Goal: Information Seeking & Learning: Learn about a topic

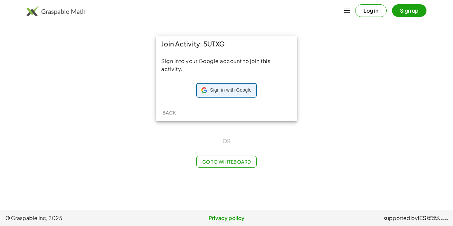
click at [214, 87] on span "Sign in with Google" at bounding box center [230, 90] width 41 height 7
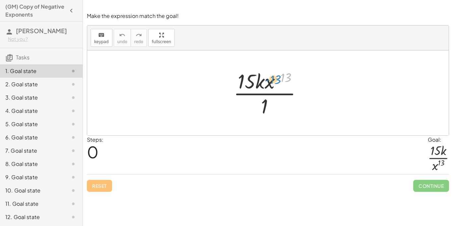
drag, startPoint x: 285, startPoint y: 75, endPoint x: 271, endPoint y: 77, distance: 13.8
click at [271, 77] on div at bounding box center [270, 92] width 81 height 51
drag, startPoint x: 283, startPoint y: 77, endPoint x: 265, endPoint y: 103, distance: 32.7
click at [265, 103] on div at bounding box center [270, 92] width 81 height 51
drag, startPoint x: 268, startPoint y: 85, endPoint x: 261, endPoint y: 110, distance: 26.3
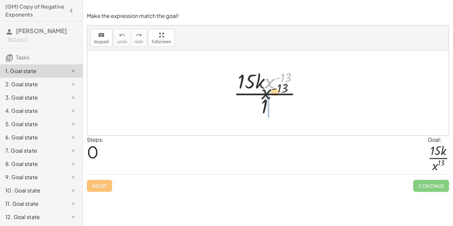
click at [261, 110] on div at bounding box center [270, 92] width 81 height 51
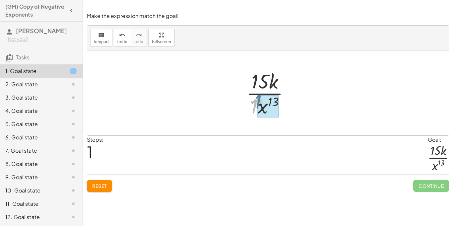
drag, startPoint x: 254, startPoint y: 106, endPoint x: 259, endPoint y: 103, distance: 6.5
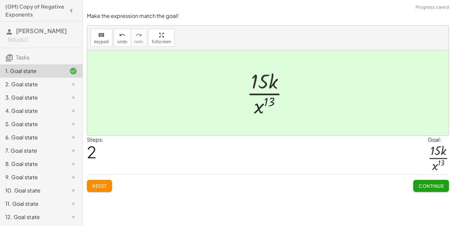
click at [425, 184] on span "Continue" at bounding box center [431, 186] width 25 height 6
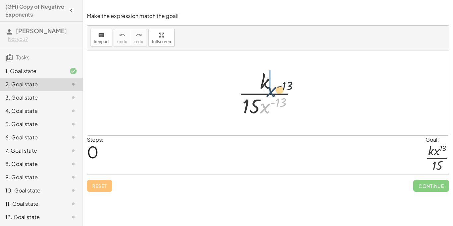
drag, startPoint x: 267, startPoint y: 104, endPoint x: 271, endPoint y: 82, distance: 22.3
click at [271, 82] on div at bounding box center [270, 92] width 71 height 51
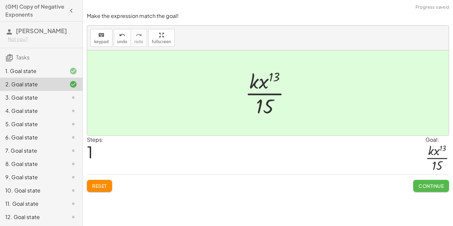
click at [416, 185] on button "Continue" at bounding box center [431, 186] width 36 height 12
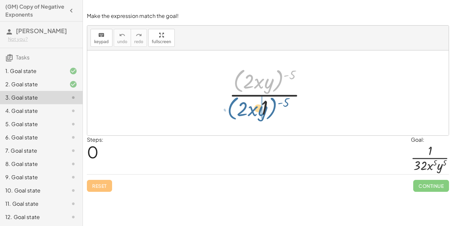
drag, startPoint x: 237, startPoint y: 83, endPoint x: 225, endPoint y: 108, distance: 27.6
click at [225, 108] on div "· ( · 2 · x · y ) ( - 5 ) · ( · 2 · x · y ) ( - 5 ) · 1" at bounding box center [267, 92] width 97 height 57
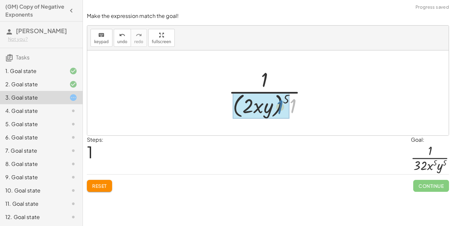
drag, startPoint x: 295, startPoint y: 105, endPoint x: 278, endPoint y: 106, distance: 17.3
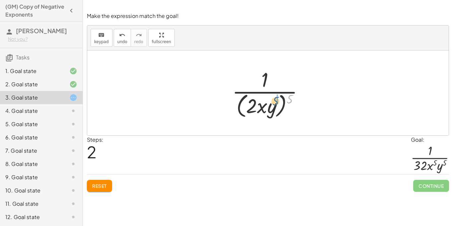
drag, startPoint x: 289, startPoint y: 98, endPoint x: 273, endPoint y: 100, distance: 16.4
click at [273, 100] on div at bounding box center [271, 93] width 84 height 54
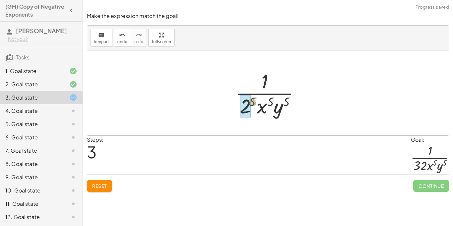
drag, startPoint x: 254, startPoint y: 102, endPoint x: 246, endPoint y: 103, distance: 8.0
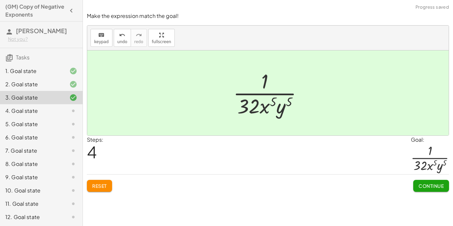
click at [417, 181] on button "Continue" at bounding box center [431, 186] width 36 height 12
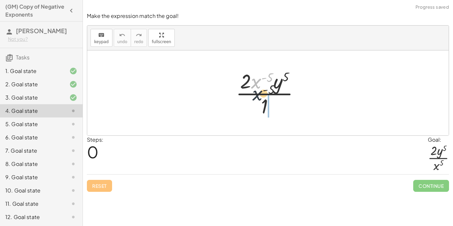
drag, startPoint x: 257, startPoint y: 87, endPoint x: 260, endPoint y: 114, distance: 28.1
click at [260, 114] on div at bounding box center [271, 92] width 76 height 51
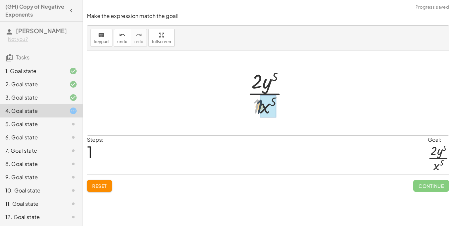
drag, startPoint x: 258, startPoint y: 108, endPoint x: 265, endPoint y: 110, distance: 7.4
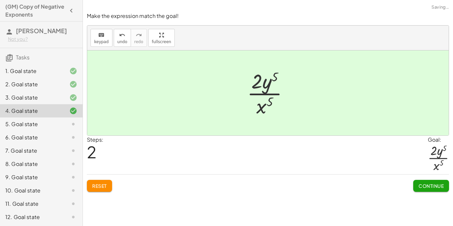
click at [426, 185] on span "Continue" at bounding box center [431, 186] width 25 height 6
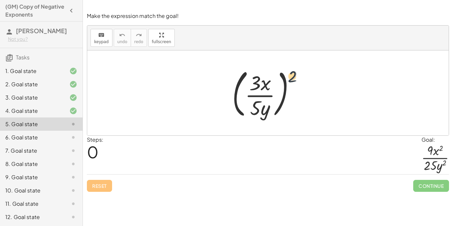
drag, startPoint x: 292, startPoint y: 79, endPoint x: 270, endPoint y: 83, distance: 21.9
click at [270, 83] on div at bounding box center [271, 92] width 84 height 55
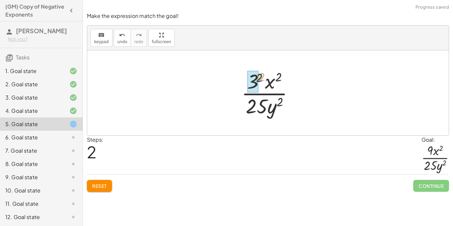
drag, startPoint x: 262, startPoint y: 74, endPoint x: 253, endPoint y: 77, distance: 9.6
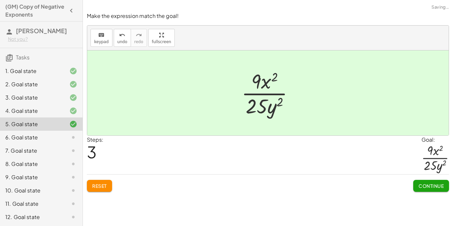
click at [417, 182] on button "Continue" at bounding box center [431, 186] width 36 height 12
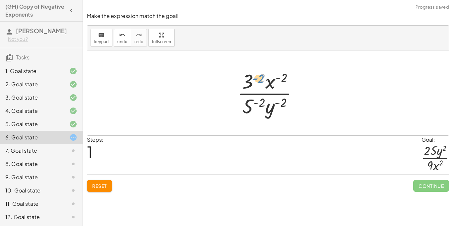
click at [259, 78] on div at bounding box center [270, 92] width 73 height 51
drag, startPoint x: 261, startPoint y: 103, endPoint x: 247, endPoint y: 103, distance: 13.3
click at [264, 83] on div at bounding box center [271, 92] width 84 height 51
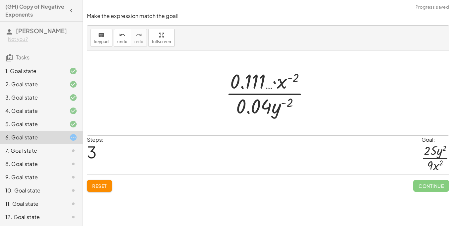
click at [274, 84] on div at bounding box center [271, 92] width 96 height 51
click at [272, 87] on div at bounding box center [271, 92] width 96 height 51
click at [110, 186] on button "Reset" at bounding box center [99, 186] width 25 height 12
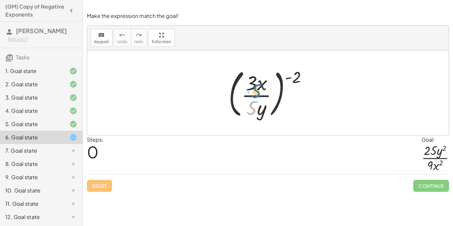
drag, startPoint x: 250, startPoint y: 106, endPoint x: 252, endPoint y: 82, distance: 24.3
click at [252, 82] on div at bounding box center [270, 92] width 91 height 55
drag, startPoint x: 255, startPoint y: 88, endPoint x: 242, endPoint y: 132, distance: 46.2
click at [242, 132] on div "· 3 ( · 3 · x · 5 · y ) ( - 2 )" at bounding box center [268, 92] width 362 height 85
drag, startPoint x: 260, startPoint y: 87, endPoint x: 262, endPoint y: 111, distance: 24.3
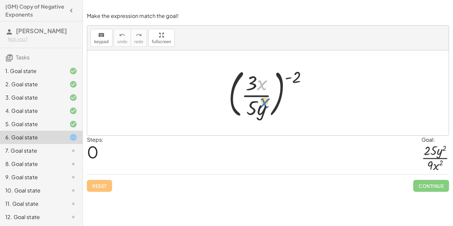
click at [262, 111] on div at bounding box center [270, 92] width 91 height 55
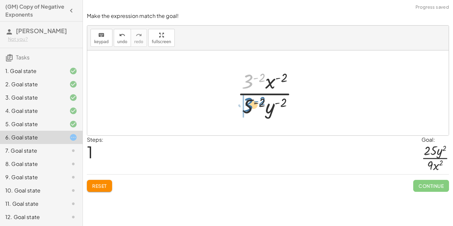
drag, startPoint x: 246, startPoint y: 83, endPoint x: 246, endPoint y: 108, distance: 24.9
click at [246, 108] on div at bounding box center [270, 92] width 73 height 51
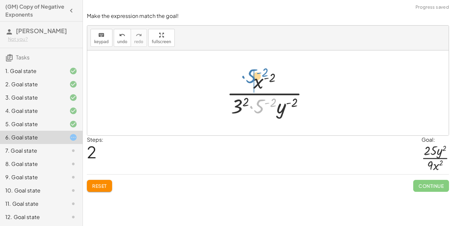
drag, startPoint x: 260, startPoint y: 108, endPoint x: 251, endPoint y: 77, distance: 32.0
click at [251, 77] on div at bounding box center [271, 92] width 94 height 51
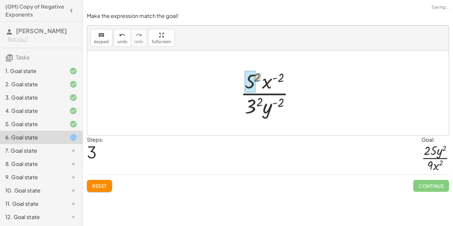
drag, startPoint x: 260, startPoint y: 78, endPoint x: 252, endPoint y: 80, distance: 8.2
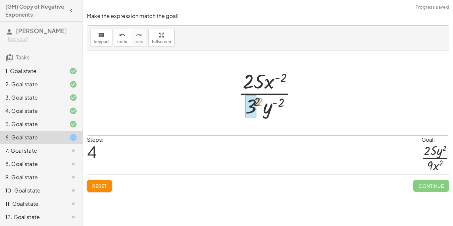
drag, startPoint x: 260, startPoint y: 103, endPoint x: 252, endPoint y: 103, distance: 8.3
drag, startPoint x: 261, startPoint y: 108, endPoint x: 274, endPoint y: 83, distance: 27.7
click at [274, 83] on div at bounding box center [270, 92] width 71 height 51
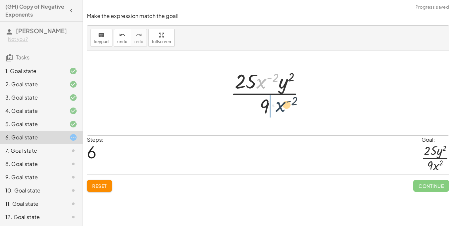
drag, startPoint x: 260, startPoint y: 81, endPoint x: 279, endPoint y: 107, distance: 33.0
click at [279, 107] on div at bounding box center [270, 92] width 87 height 51
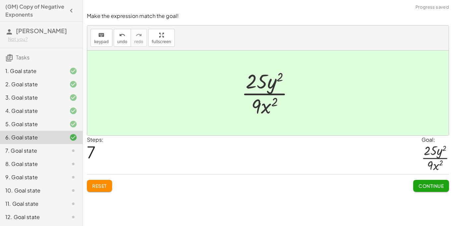
click at [426, 190] on button "Continue" at bounding box center [431, 186] width 36 height 12
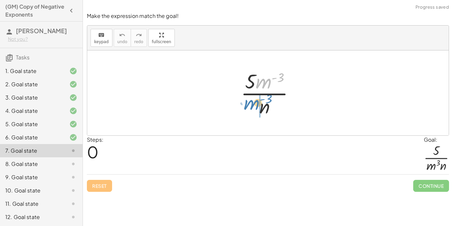
drag, startPoint x: 265, startPoint y: 87, endPoint x: 253, endPoint y: 108, distance: 24.6
click at [253, 108] on div at bounding box center [271, 92] width 66 height 51
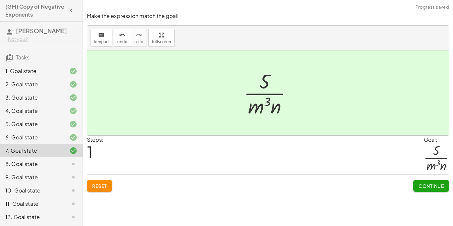
click at [437, 183] on span "Continue" at bounding box center [431, 186] width 25 height 6
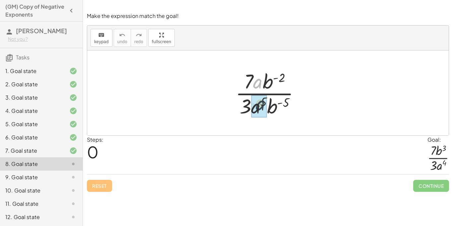
drag, startPoint x: 255, startPoint y: 85, endPoint x: 257, endPoint y: 108, distance: 23.3
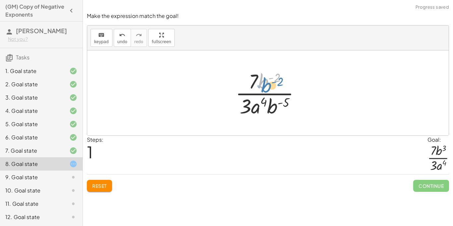
drag, startPoint x: 263, startPoint y: 83, endPoint x: 266, endPoint y: 86, distance: 4.2
click at [266, 86] on div at bounding box center [270, 92] width 77 height 51
drag, startPoint x: 271, startPoint y: 108, endPoint x: 267, endPoint y: 89, distance: 20.2
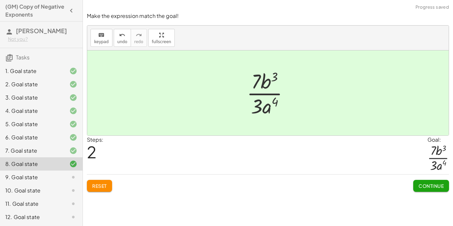
click at [425, 185] on span "Continue" at bounding box center [431, 186] width 25 height 6
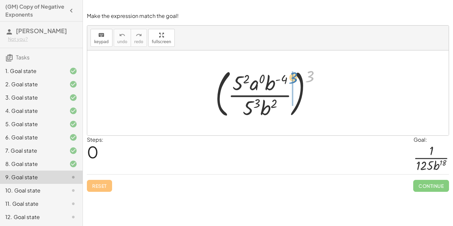
drag, startPoint x: 310, startPoint y: 76, endPoint x: 292, endPoint y: 78, distance: 18.4
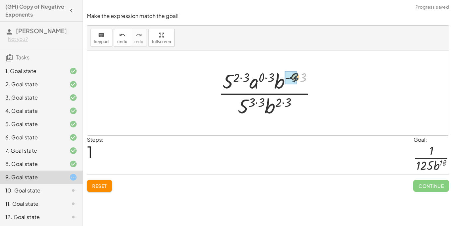
drag, startPoint x: 304, startPoint y: 77, endPoint x: 295, endPoint y: 77, distance: 9.0
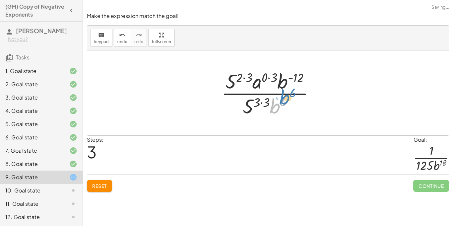
drag, startPoint x: 267, startPoint y: 116, endPoint x: 272, endPoint y: 110, distance: 8.2
click at [272, 110] on div at bounding box center [270, 92] width 105 height 51
drag, startPoint x: 278, startPoint y: 82, endPoint x: 275, endPoint y: 101, distance: 18.8
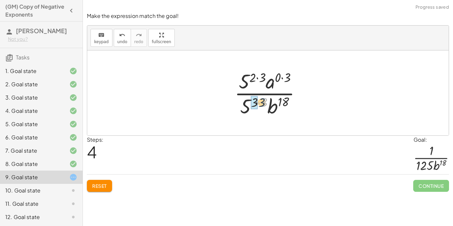
drag, startPoint x: 263, startPoint y: 102, endPoint x: 251, endPoint y: 103, distance: 11.3
drag, startPoint x: 258, startPoint y: 103, endPoint x: 252, endPoint y: 103, distance: 6.4
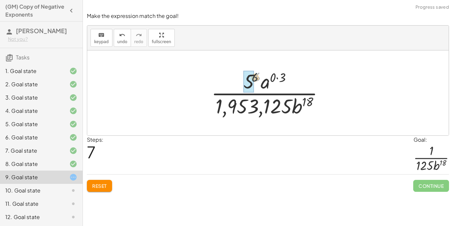
drag, startPoint x: 256, startPoint y: 79, endPoint x: 249, endPoint y: 80, distance: 7.0
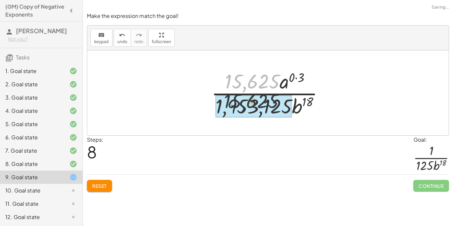
drag, startPoint x: 235, startPoint y: 82, endPoint x: 233, endPoint y: 108, distance: 26.3
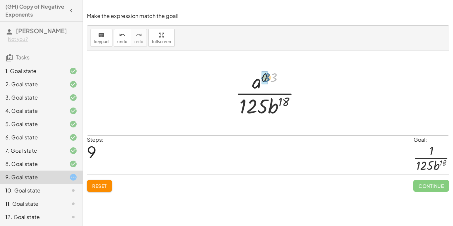
drag, startPoint x: 275, startPoint y: 78, endPoint x: 268, endPoint y: 78, distance: 7.0
click at [268, 78] on div at bounding box center [270, 92] width 77 height 51
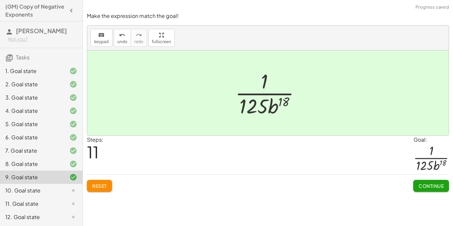
click at [426, 184] on span "Continue" at bounding box center [431, 186] width 25 height 6
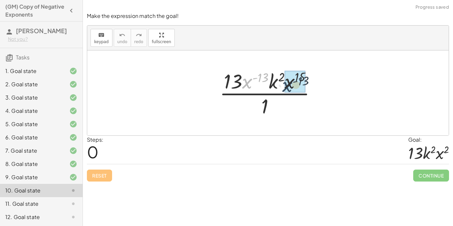
drag, startPoint x: 250, startPoint y: 82, endPoint x: 291, endPoint y: 85, distance: 41.3
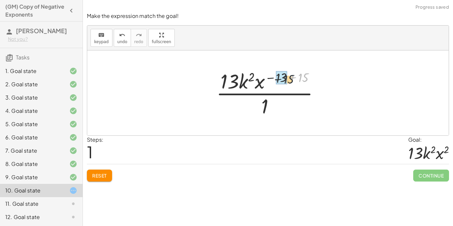
drag, startPoint x: 299, startPoint y: 77, endPoint x: 283, endPoint y: 79, distance: 16.4
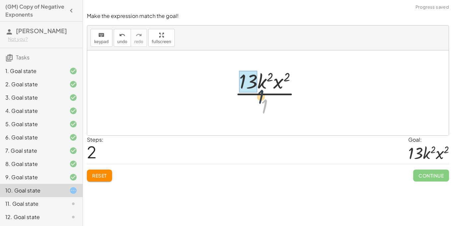
drag, startPoint x: 264, startPoint y: 103, endPoint x: 255, endPoint y: 84, distance: 20.9
click at [255, 84] on div at bounding box center [271, 92] width 78 height 51
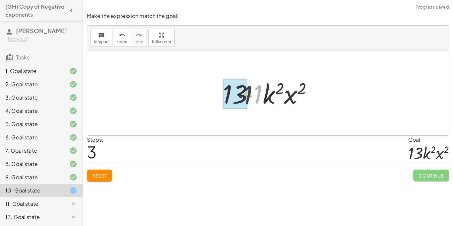
drag, startPoint x: 256, startPoint y: 96, endPoint x: 243, endPoint y: 97, distance: 12.3
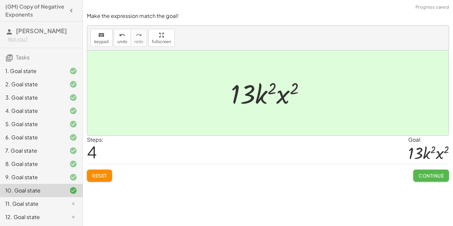
click at [417, 172] on button "Continue" at bounding box center [431, 176] width 36 height 12
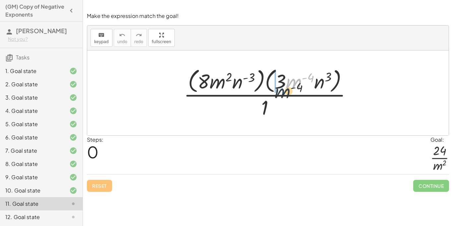
drag, startPoint x: 294, startPoint y: 87, endPoint x: 269, endPoint y: 107, distance: 31.8
click at [269, 107] on div at bounding box center [270, 93] width 180 height 54
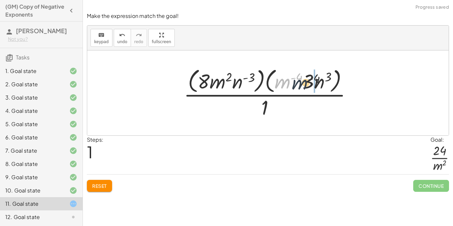
drag, startPoint x: 288, startPoint y: 81, endPoint x: 309, endPoint y: 82, distance: 20.6
click at [309, 82] on div at bounding box center [270, 93] width 180 height 54
click at [105, 194] on div "Make the expression match the goal! keyboard keypad undo undo redo redo fullscr…" at bounding box center [268, 101] width 370 height 187
click at [103, 190] on button "Reset" at bounding box center [99, 186] width 25 height 12
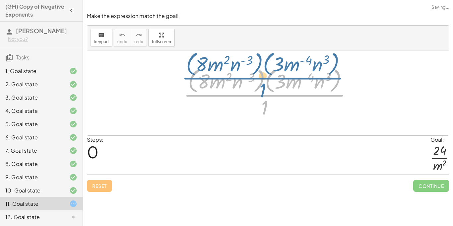
drag, startPoint x: 266, startPoint y: 101, endPoint x: 264, endPoint y: 95, distance: 6.9
click at [264, 95] on div at bounding box center [270, 93] width 180 height 54
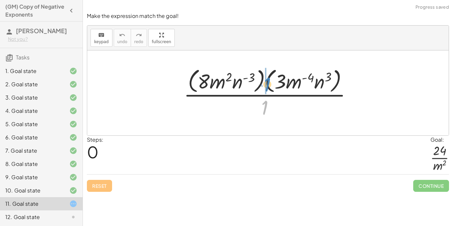
drag, startPoint x: 266, startPoint y: 107, endPoint x: 268, endPoint y: 84, distance: 23.3
click at [268, 84] on div at bounding box center [270, 93] width 180 height 54
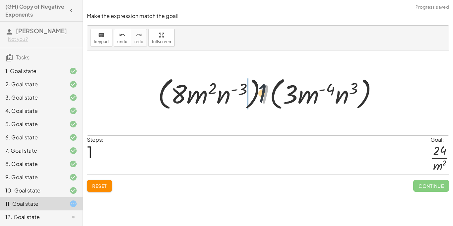
drag, startPoint x: 267, startPoint y: 96, endPoint x: 251, endPoint y: 92, distance: 16.6
click at [251, 92] on div at bounding box center [271, 93] width 232 height 38
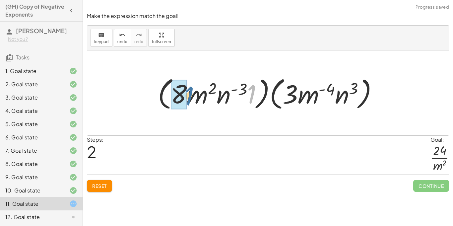
drag, startPoint x: 253, startPoint y: 94, endPoint x: 184, endPoint y: 96, distance: 68.7
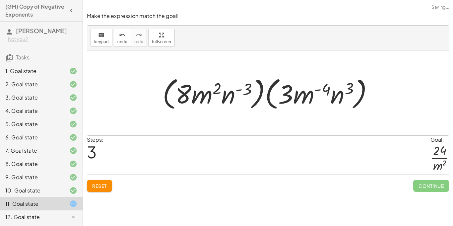
click at [105, 183] on span "Reset" at bounding box center [99, 186] width 15 height 6
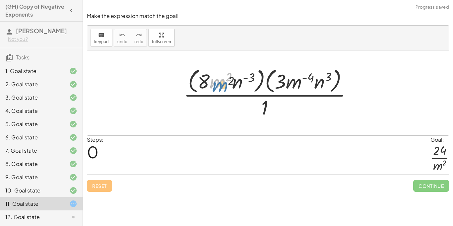
drag, startPoint x: 216, startPoint y: 84, endPoint x: 219, endPoint y: 89, distance: 5.3
click at [219, 89] on div at bounding box center [270, 93] width 180 height 54
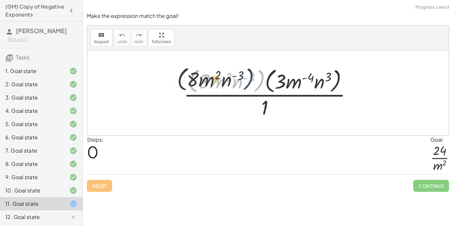
drag, startPoint x: 263, startPoint y: 84, endPoint x: 252, endPoint y: 82, distance: 11.8
click at [252, 82] on div at bounding box center [270, 93] width 180 height 54
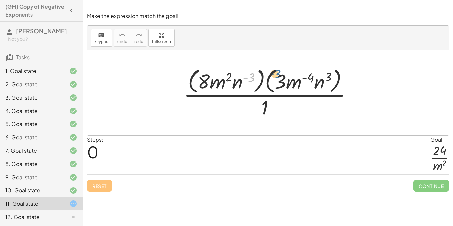
drag, startPoint x: 251, startPoint y: 83, endPoint x: 278, endPoint y: 80, distance: 27.1
click at [278, 80] on div at bounding box center [270, 93] width 180 height 54
drag, startPoint x: 278, startPoint y: 80, endPoint x: 270, endPoint y: 81, distance: 7.7
click at [270, 81] on div at bounding box center [270, 93] width 180 height 54
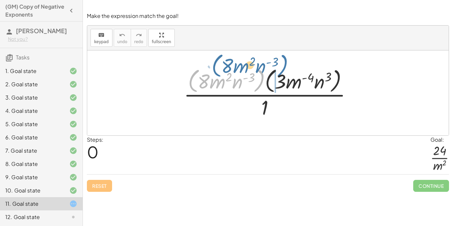
drag, startPoint x: 261, startPoint y: 83, endPoint x: 366, endPoint y: 95, distance: 105.8
click at [366, 95] on div "· ( · 8 · m 2 · n ( - 3 ) ) · ( · 8 · m 2 · n ( - 3 ) ) · ( · 3 · m ( - 4 ) · n…" at bounding box center [268, 92] width 362 height 85
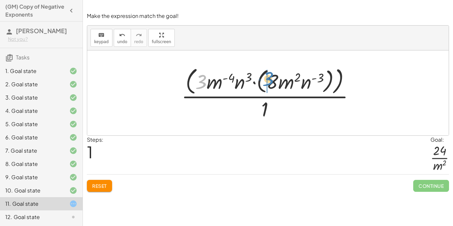
drag, startPoint x: 197, startPoint y: 80, endPoint x: 266, endPoint y: 78, distance: 69.0
click at [266, 78] on div at bounding box center [270, 92] width 185 height 57
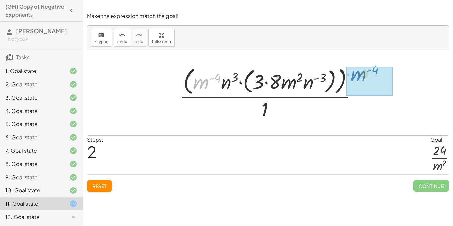
drag, startPoint x: 207, startPoint y: 82, endPoint x: 365, endPoint y: 75, distance: 158.1
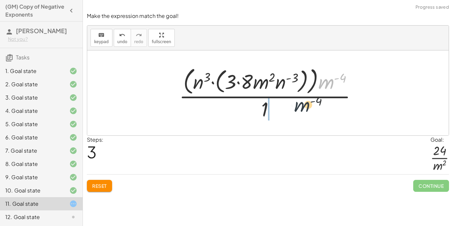
drag, startPoint x: 326, startPoint y: 85, endPoint x: 288, endPoint y: 118, distance: 49.9
click at [288, 118] on div at bounding box center [271, 92] width 190 height 57
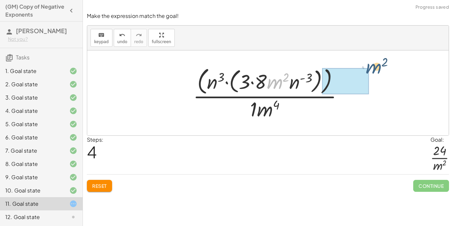
drag, startPoint x: 274, startPoint y: 84, endPoint x: 360, endPoint y: 78, distance: 85.7
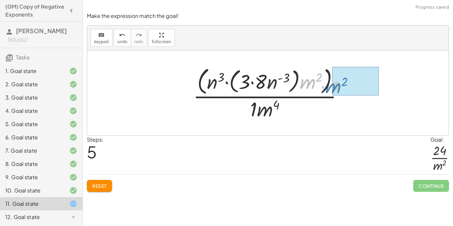
drag, startPoint x: 312, startPoint y: 81, endPoint x: 332, endPoint y: 85, distance: 20.3
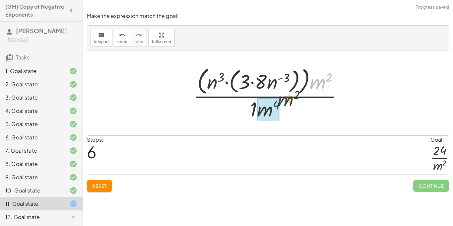
drag, startPoint x: 317, startPoint y: 83, endPoint x: 268, endPoint y: 107, distance: 54.7
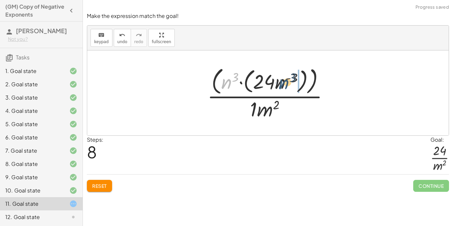
drag, startPoint x: 222, startPoint y: 83, endPoint x: 286, endPoint y: 83, distance: 64.0
click at [286, 83] on div at bounding box center [270, 92] width 133 height 57
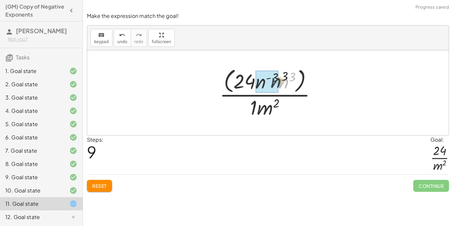
drag, startPoint x: 286, startPoint y: 87, endPoint x: 270, endPoint y: 87, distance: 15.6
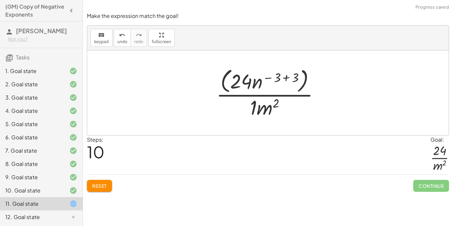
drag, startPoint x: 294, startPoint y: 80, endPoint x: 283, endPoint y: 81, distance: 11.0
click at [283, 81] on div at bounding box center [270, 93] width 115 height 54
drag, startPoint x: 296, startPoint y: 77, endPoint x: 277, endPoint y: 78, distance: 19.3
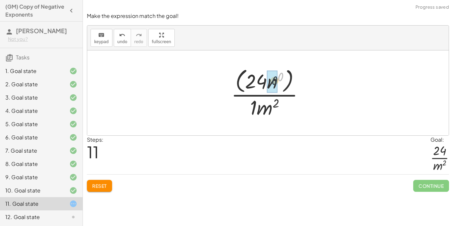
drag, startPoint x: 280, startPoint y: 78, endPoint x: 273, endPoint y: 82, distance: 7.5
drag, startPoint x: 287, startPoint y: 81, endPoint x: 283, endPoint y: 80, distance: 3.4
click at [283, 80] on div at bounding box center [271, 93] width 80 height 54
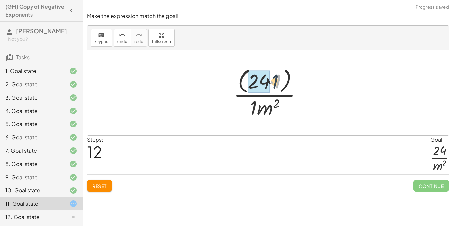
drag, startPoint x: 276, startPoint y: 80, endPoint x: 269, endPoint y: 81, distance: 7.7
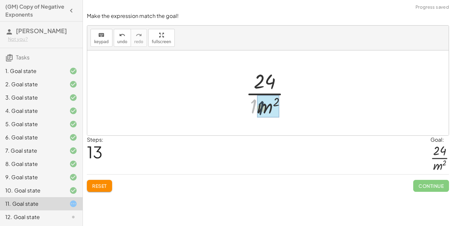
drag, startPoint x: 253, startPoint y: 105, endPoint x: 258, endPoint y: 106, distance: 5.7
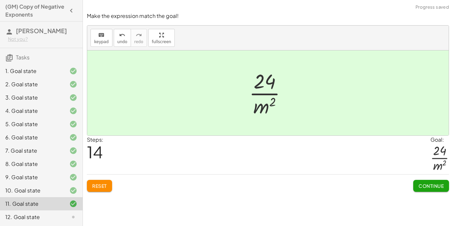
click at [422, 186] on span "Continue" at bounding box center [431, 186] width 25 height 6
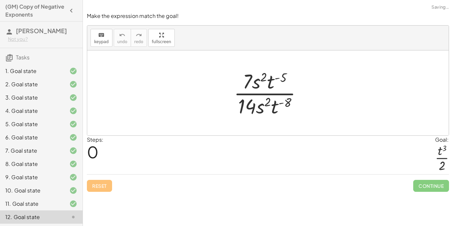
scroll to position [53, 0]
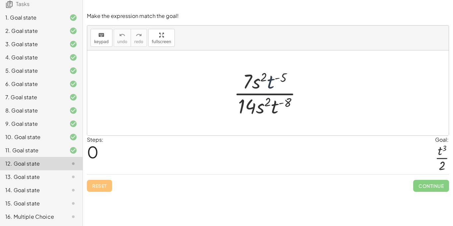
click at [274, 84] on div at bounding box center [271, 92] width 80 height 51
drag, startPoint x: 278, startPoint y: 108, endPoint x: 271, endPoint y: 83, distance: 25.7
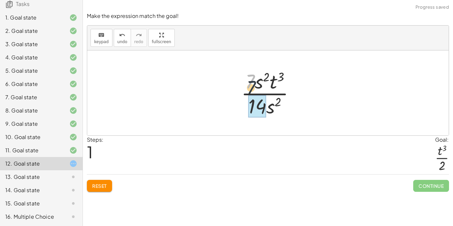
drag, startPoint x: 252, startPoint y: 83, endPoint x: 255, endPoint y: 102, distance: 19.6
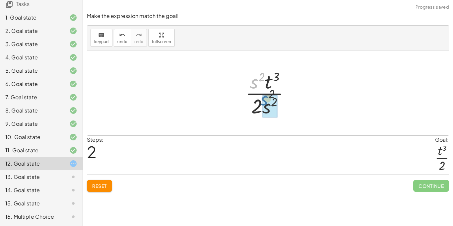
drag, startPoint x: 255, startPoint y: 83, endPoint x: 267, endPoint y: 104, distance: 24.5
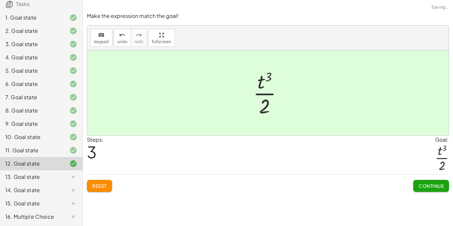
click at [429, 189] on button "Continue" at bounding box center [431, 186] width 36 height 12
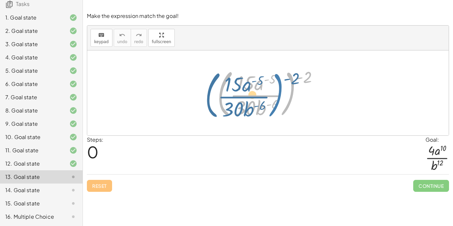
drag, startPoint x: 296, startPoint y: 74, endPoint x: 291, endPoint y: 74, distance: 4.4
click at [291, 74] on div at bounding box center [270, 92] width 113 height 55
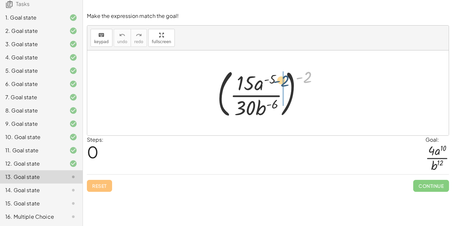
drag, startPoint x: 306, startPoint y: 79, endPoint x: 283, endPoint y: 83, distance: 23.2
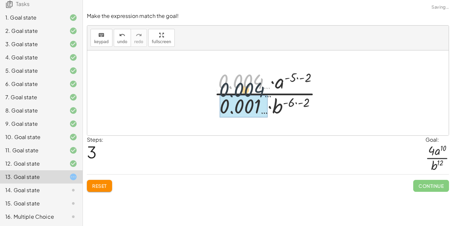
drag, startPoint x: 244, startPoint y: 78, endPoint x: 243, endPoint y: 107, distance: 29.5
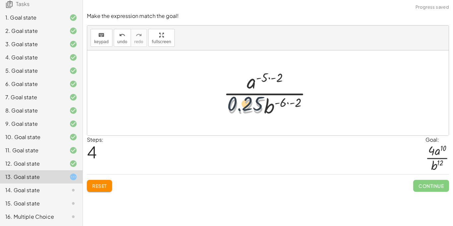
drag, startPoint x: 250, startPoint y: 106, endPoint x: 245, endPoint y: 82, distance: 24.7
click at [245, 82] on div at bounding box center [270, 92] width 101 height 51
click at [97, 186] on span "Reset" at bounding box center [99, 186] width 15 height 6
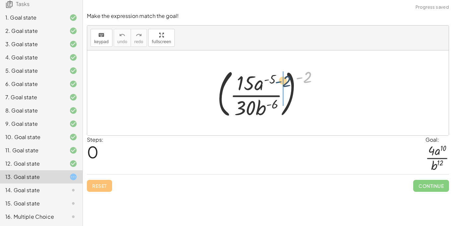
drag, startPoint x: 301, startPoint y: 77, endPoint x: 279, endPoint y: 81, distance: 22.6
click at [279, 81] on div at bounding box center [270, 92] width 113 height 55
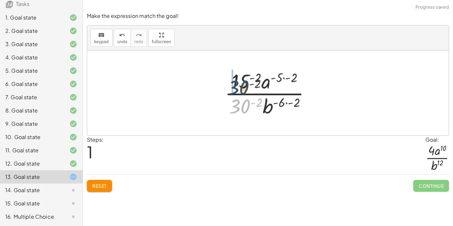
drag, startPoint x: 242, startPoint y: 105, endPoint x: 240, endPoint y: 83, distance: 22.0
click at [240, 83] on div at bounding box center [271, 92] width 98 height 51
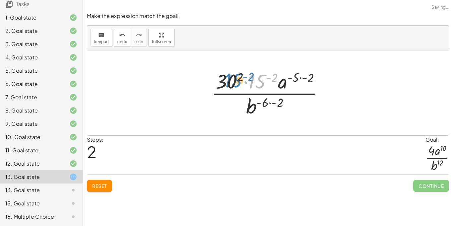
drag, startPoint x: 259, startPoint y: 83, endPoint x: 231, endPoint y: 81, distance: 28.3
click at [231, 81] on div at bounding box center [270, 92] width 125 height 51
drag, startPoint x: 272, startPoint y: 78, endPoint x: 262, endPoint y: 79, distance: 9.7
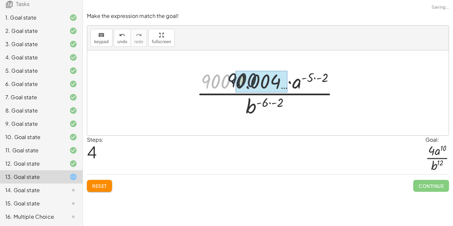
drag, startPoint x: 213, startPoint y: 80, endPoint x: 244, endPoint y: 78, distance: 31.2
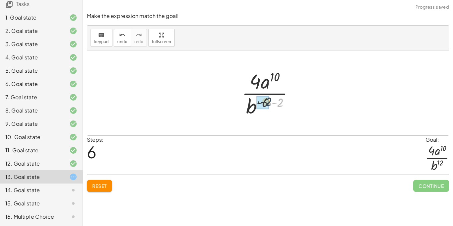
drag, startPoint x: 282, startPoint y: 103, endPoint x: 268, endPoint y: 102, distance: 13.3
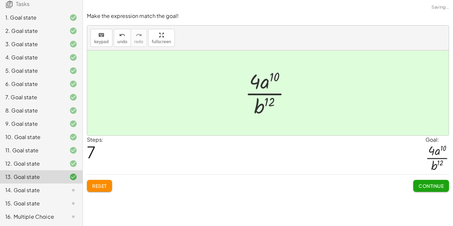
click at [419, 183] on span "Continue" at bounding box center [431, 186] width 25 height 6
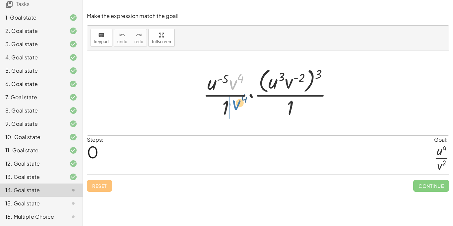
drag, startPoint x: 231, startPoint y: 86, endPoint x: 234, endPoint y: 107, distance: 21.4
click at [234, 107] on div at bounding box center [271, 93] width 142 height 54
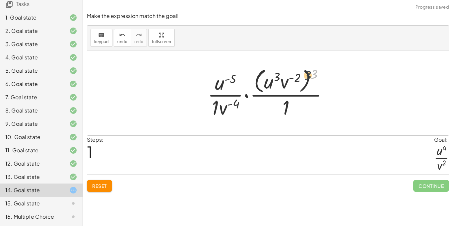
drag, startPoint x: 315, startPoint y: 76, endPoint x: 304, endPoint y: 78, distance: 10.8
click at [304, 78] on div at bounding box center [270, 93] width 132 height 54
drag, startPoint x: 313, startPoint y: 73, endPoint x: 289, endPoint y: 77, distance: 24.3
click at [289, 77] on div at bounding box center [270, 93] width 132 height 54
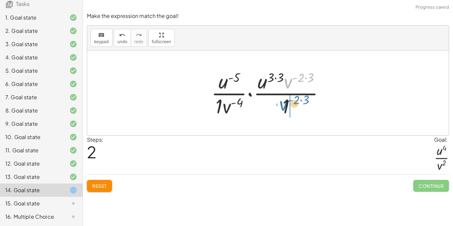
drag, startPoint x: 290, startPoint y: 84, endPoint x: 283, endPoint y: 106, distance: 23.9
click at [283, 106] on div at bounding box center [270, 92] width 125 height 51
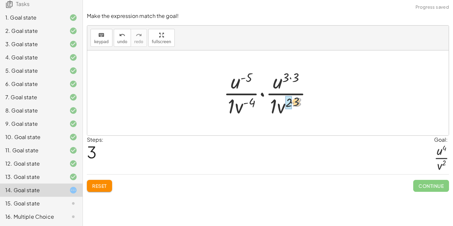
drag, startPoint x: 297, startPoint y: 103, endPoint x: 289, endPoint y: 102, distance: 8.4
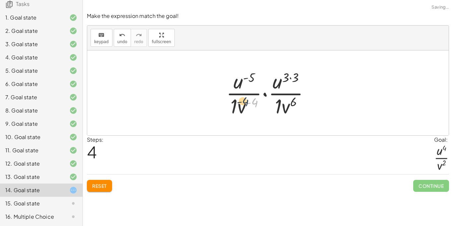
drag, startPoint x: 255, startPoint y: 103, endPoint x: 245, endPoint y: 102, distance: 10.7
click at [245, 102] on div at bounding box center [270, 92] width 95 height 51
drag, startPoint x: 241, startPoint y: 109, endPoint x: 285, endPoint y: 107, distance: 44.5
click at [285, 107] on div at bounding box center [270, 92] width 95 height 51
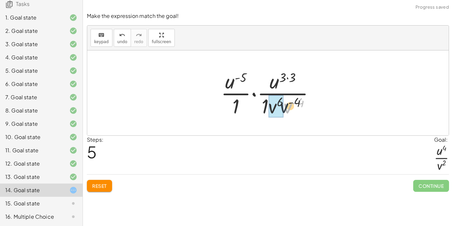
drag, startPoint x: 287, startPoint y: 107, endPoint x: 270, endPoint y: 106, distance: 17.3
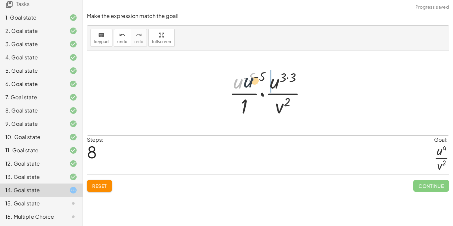
drag, startPoint x: 237, startPoint y: 82, endPoint x: 270, endPoint y: 81, distance: 33.2
click at [270, 81] on div at bounding box center [271, 92] width 96 height 51
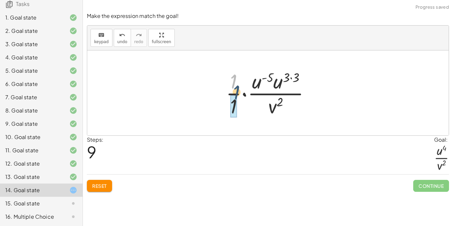
drag, startPoint x: 234, startPoint y: 83, endPoint x: 236, endPoint y: 95, distance: 11.8
click at [236, 95] on div at bounding box center [271, 92] width 96 height 51
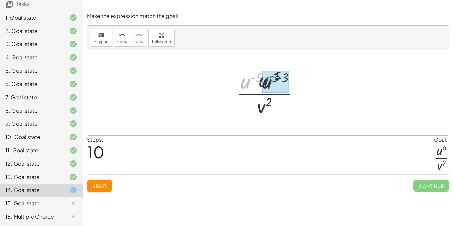
drag, startPoint x: 247, startPoint y: 86, endPoint x: 271, endPoint y: 84, distance: 24.0
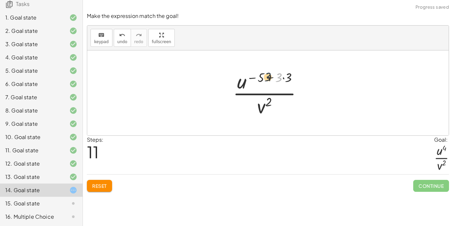
drag, startPoint x: 277, startPoint y: 80, endPoint x: 261, endPoint y: 79, distance: 15.6
click at [261, 79] on div at bounding box center [271, 92] width 82 height 51
drag, startPoint x: 289, startPoint y: 78, endPoint x: 281, endPoint y: 78, distance: 8.7
drag, startPoint x: 285, startPoint y: 79, endPoint x: 270, endPoint y: 81, distance: 14.3
click at [270, 81] on div at bounding box center [270, 92] width 71 height 51
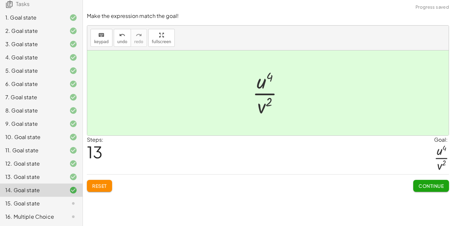
click at [418, 181] on button "Continue" at bounding box center [431, 186] width 36 height 12
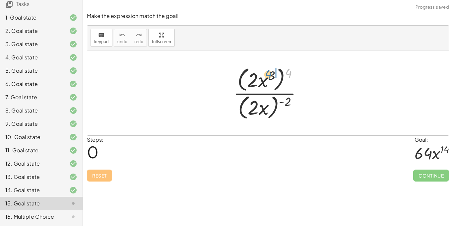
drag, startPoint x: 287, startPoint y: 74, endPoint x: 267, endPoint y: 76, distance: 19.9
click at [267, 76] on div at bounding box center [270, 92] width 81 height 57
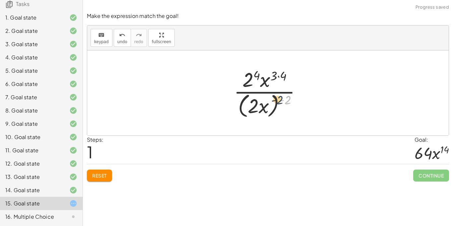
drag, startPoint x: 286, startPoint y: 99, endPoint x: 267, endPoint y: 99, distance: 18.9
click at [267, 99] on div at bounding box center [271, 93] width 80 height 54
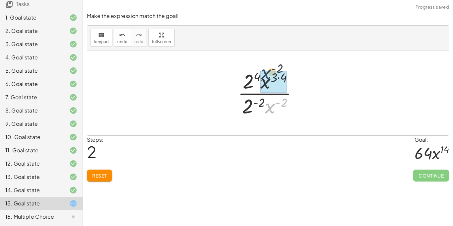
drag, startPoint x: 272, startPoint y: 108, endPoint x: 268, endPoint y: 75, distance: 34.1
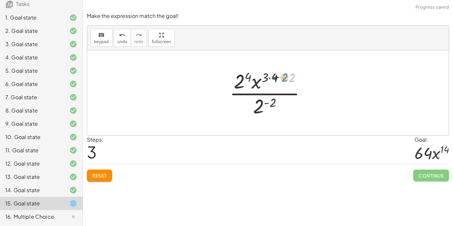
drag, startPoint x: 292, startPoint y: 78, endPoint x: 279, endPoint y: 78, distance: 13.3
click at [279, 78] on div at bounding box center [270, 92] width 89 height 51
drag, startPoint x: 295, startPoint y: 78, endPoint x: 280, endPoint y: 79, distance: 14.3
click at [280, 79] on div at bounding box center [270, 92] width 104 height 51
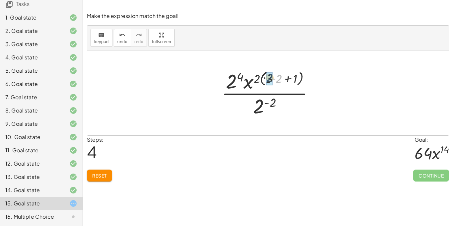
drag, startPoint x: 282, startPoint y: 79, endPoint x: 270, endPoint y: 79, distance: 11.6
drag, startPoint x: 289, startPoint y: 80, endPoint x: 272, endPoint y: 79, distance: 17.6
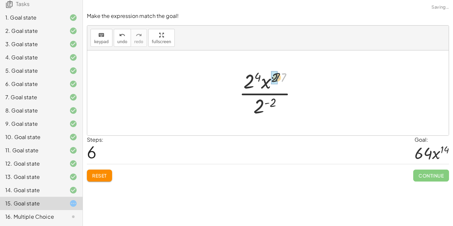
drag, startPoint x: 284, startPoint y: 79, endPoint x: 273, endPoint y: 79, distance: 10.9
drag, startPoint x: 257, startPoint y: 105, endPoint x: 244, endPoint y: 72, distance: 35.2
click at [244, 72] on div at bounding box center [270, 92] width 65 height 51
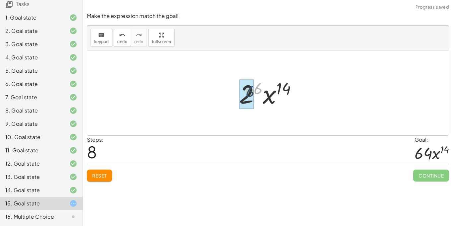
drag, startPoint x: 255, startPoint y: 84, endPoint x: 244, endPoint y: 91, distance: 13.3
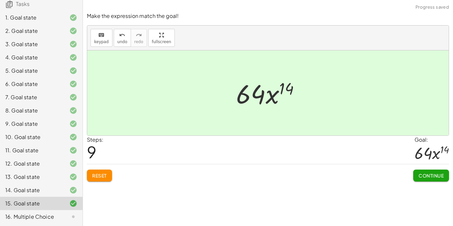
click at [432, 172] on span "Continue" at bounding box center [431, 175] width 25 height 6
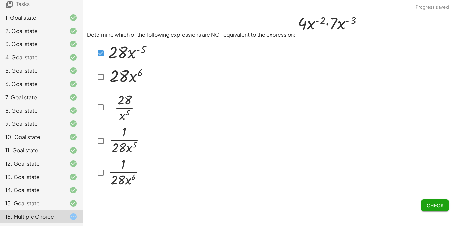
click at [435, 210] on button "Check" at bounding box center [435, 205] width 28 height 12
click at [103, 162] on div at bounding box center [117, 173] width 45 height 32
click at [425, 199] on button "Check" at bounding box center [435, 205] width 28 height 12
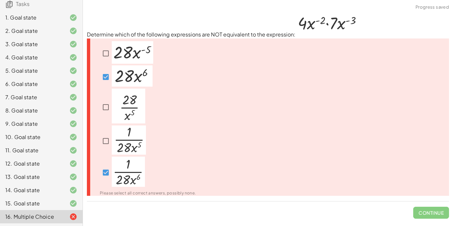
click at [127, 157] on img at bounding box center [128, 172] width 33 height 30
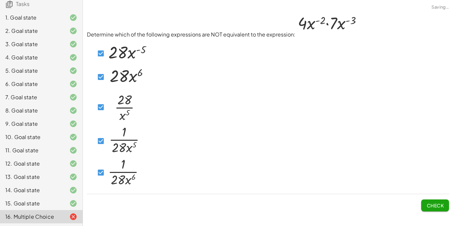
click at [429, 207] on span "Check" at bounding box center [435, 205] width 17 height 6
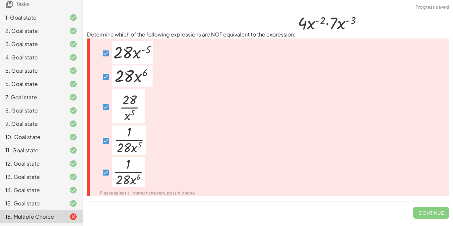
click at [187, 140] on div at bounding box center [144, 140] width 104 height 31
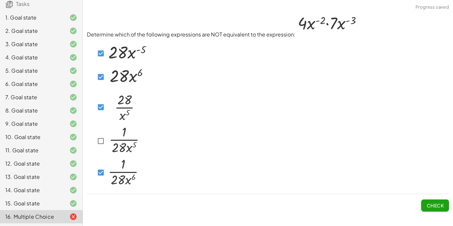
click at [437, 204] on span "Check" at bounding box center [435, 205] width 17 height 6
